Goal: Task Accomplishment & Management: Use online tool/utility

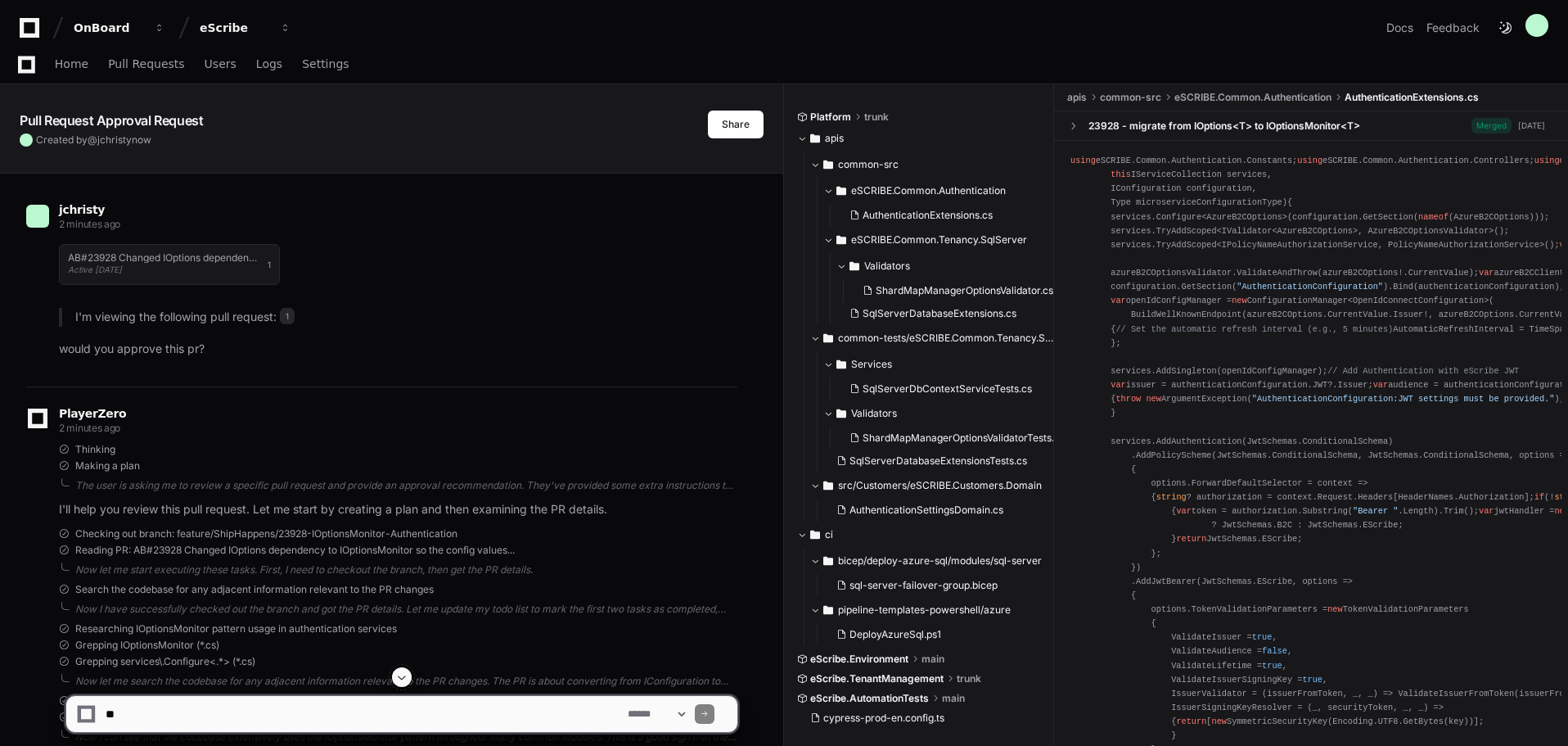
scroll to position [1309, 0]
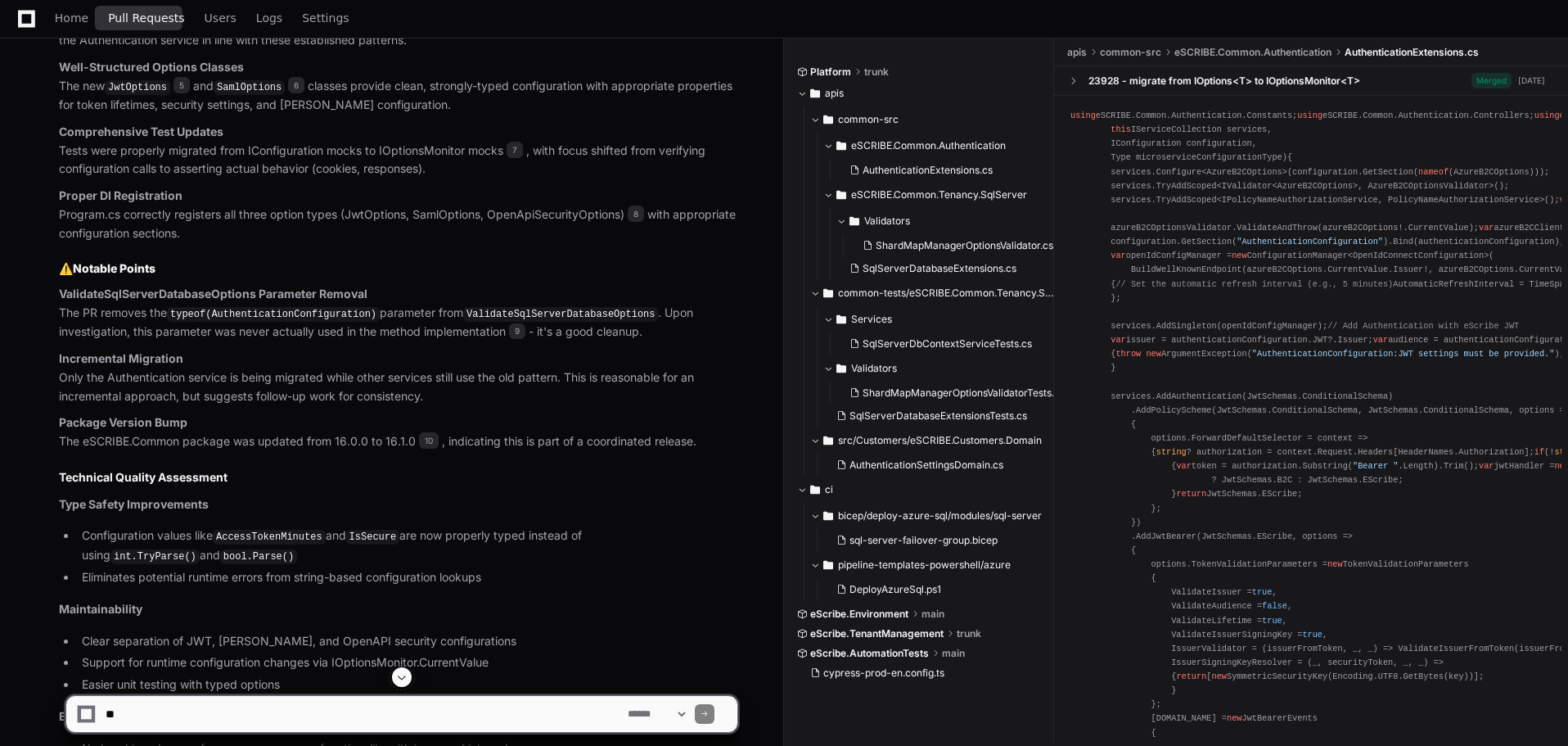
click at [150, 22] on span "Pull Requests" at bounding box center [146, 18] width 76 height 10
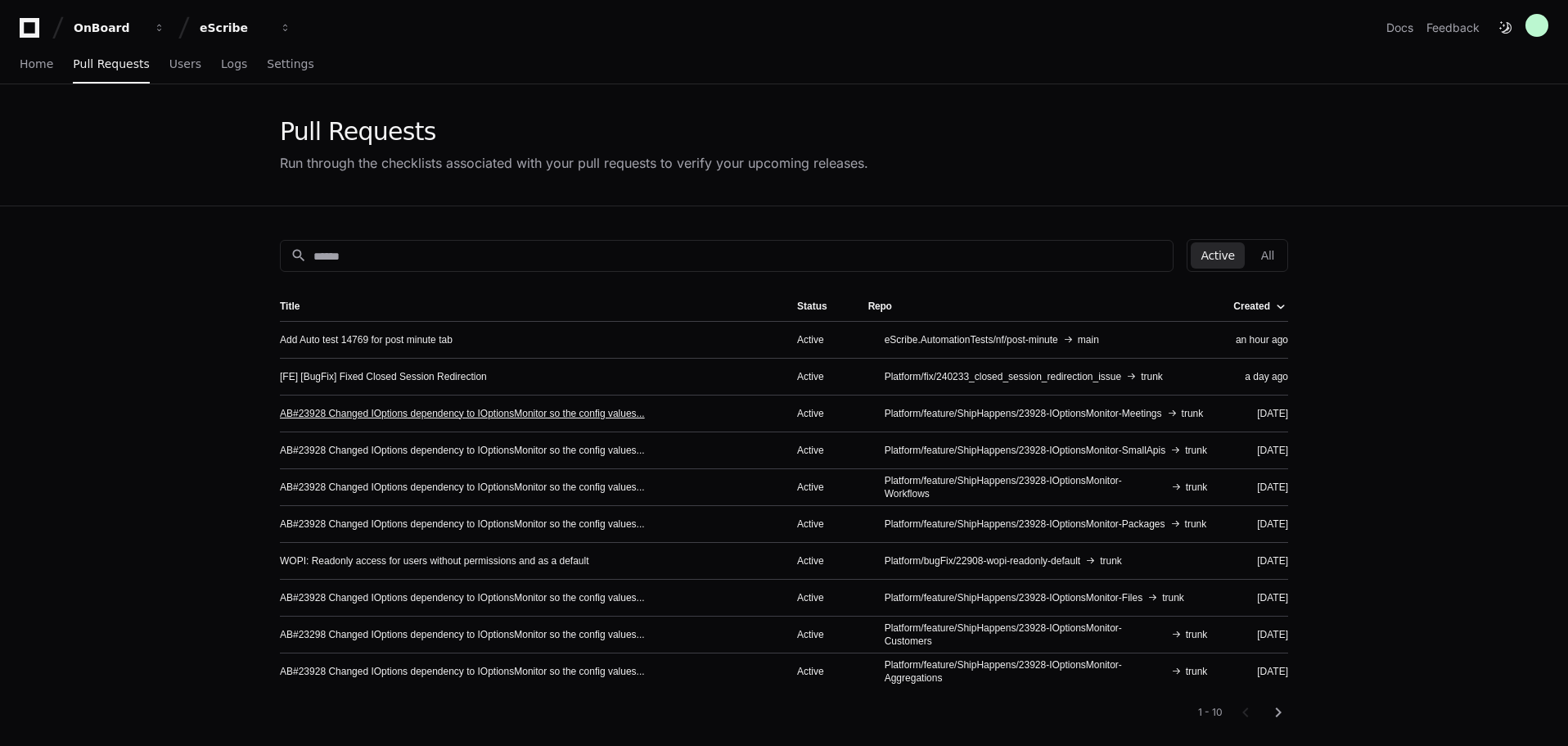
click at [537, 409] on link "AB#23928 Changed IOptions dependency to IOptionsMonitor so the config values..." at bounding box center [463, 413] width 365 height 13
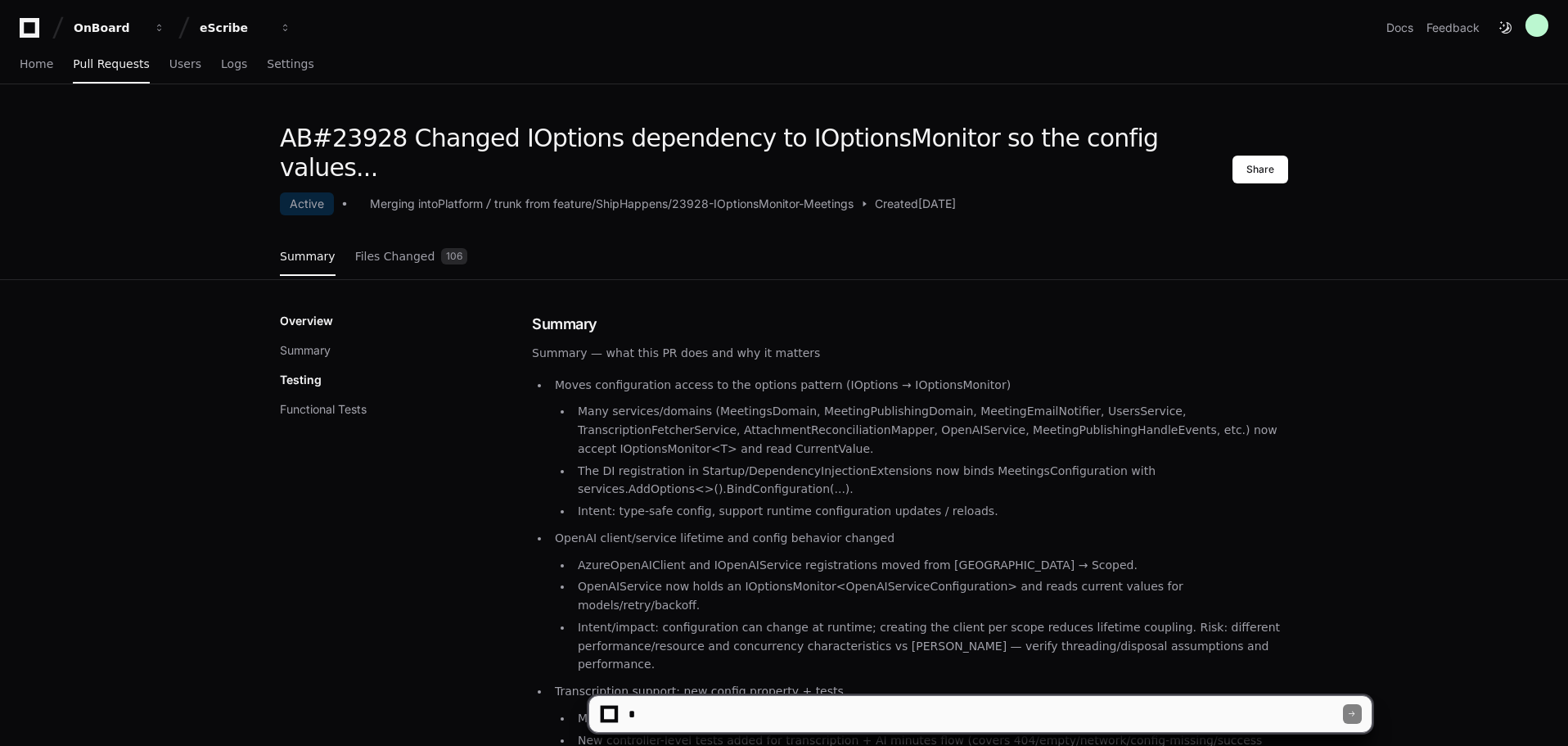
click at [697, 705] on textarea at bounding box center [984, 714] width 718 height 36
type textarea "**********"
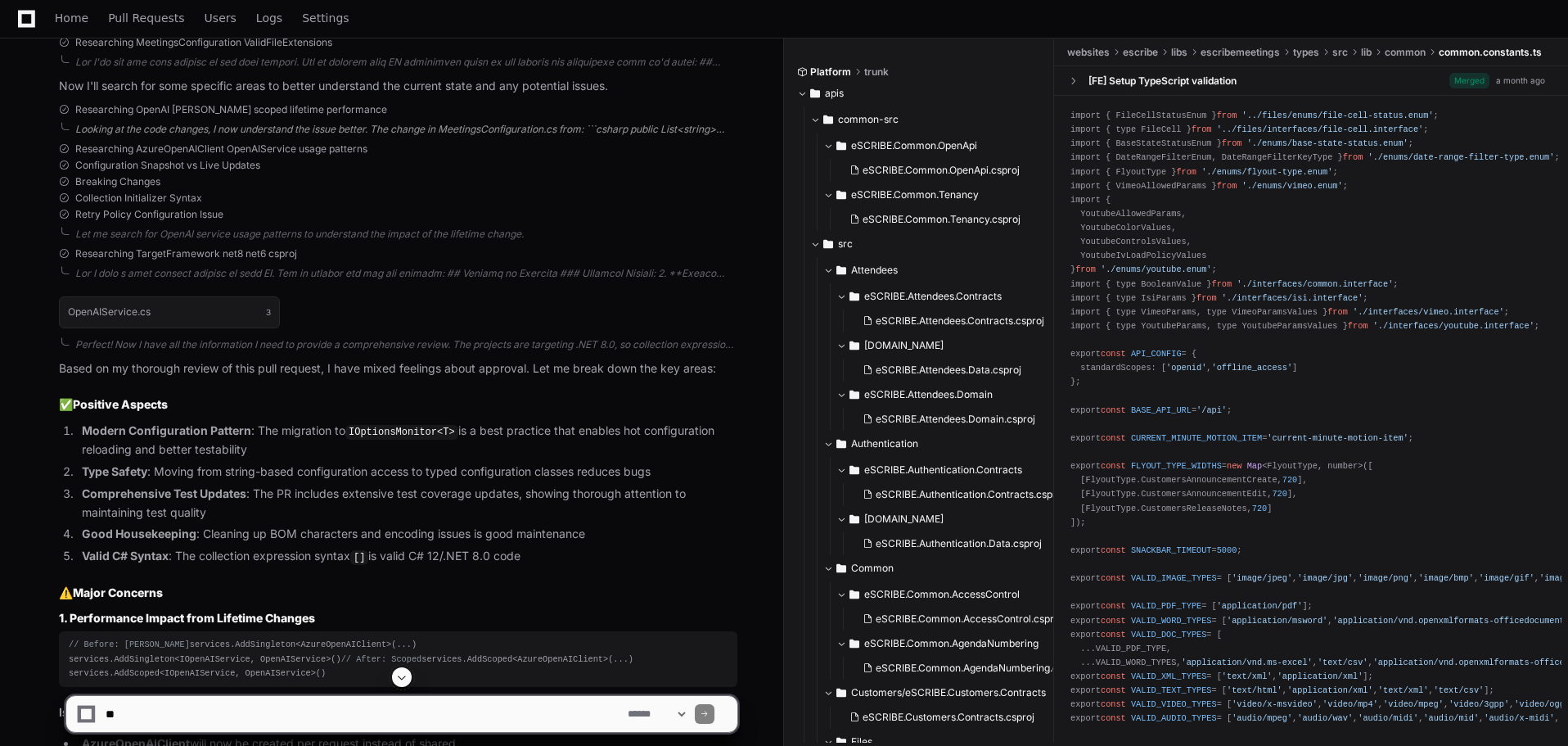
scroll to position [701, 0]
